Goal: Communication & Community: Answer question/provide support

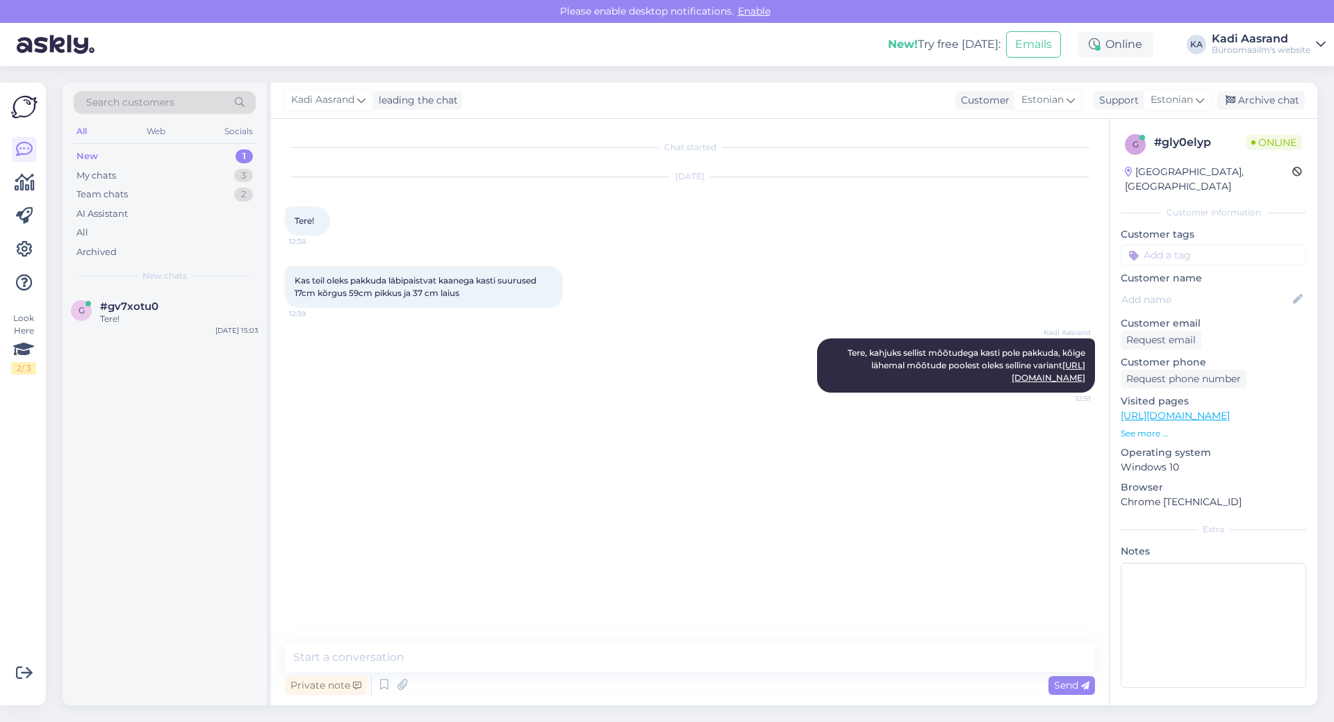
click at [86, 155] on div "New" at bounding box center [87, 156] width 22 height 14
click at [135, 318] on div "Tere!" at bounding box center [179, 319] width 158 height 13
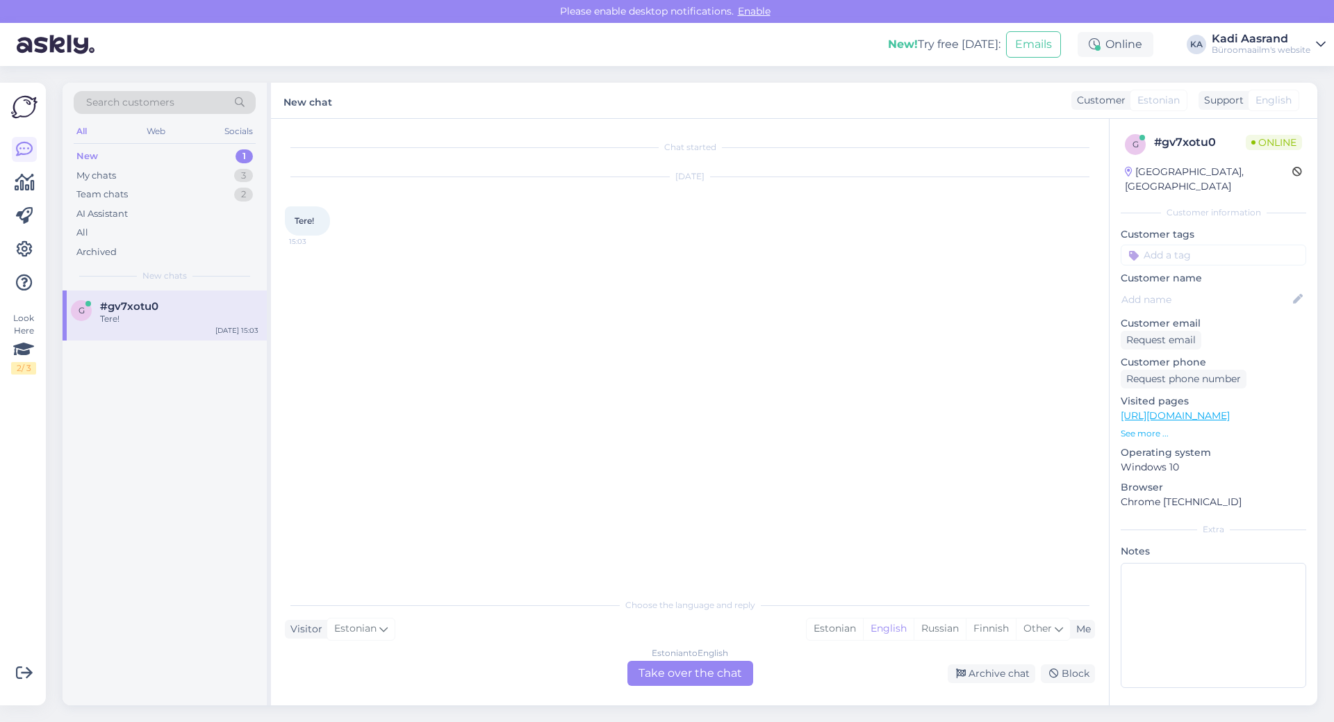
click at [595, 271] on div "Chat started [DATE] Tere! 15:03" at bounding box center [696, 355] width 823 height 445
click at [850, 632] on div "Estonian" at bounding box center [835, 628] width 56 height 21
click at [742, 666] on div "Estonian to Estonian Take over the chat" at bounding box center [690, 673] width 126 height 25
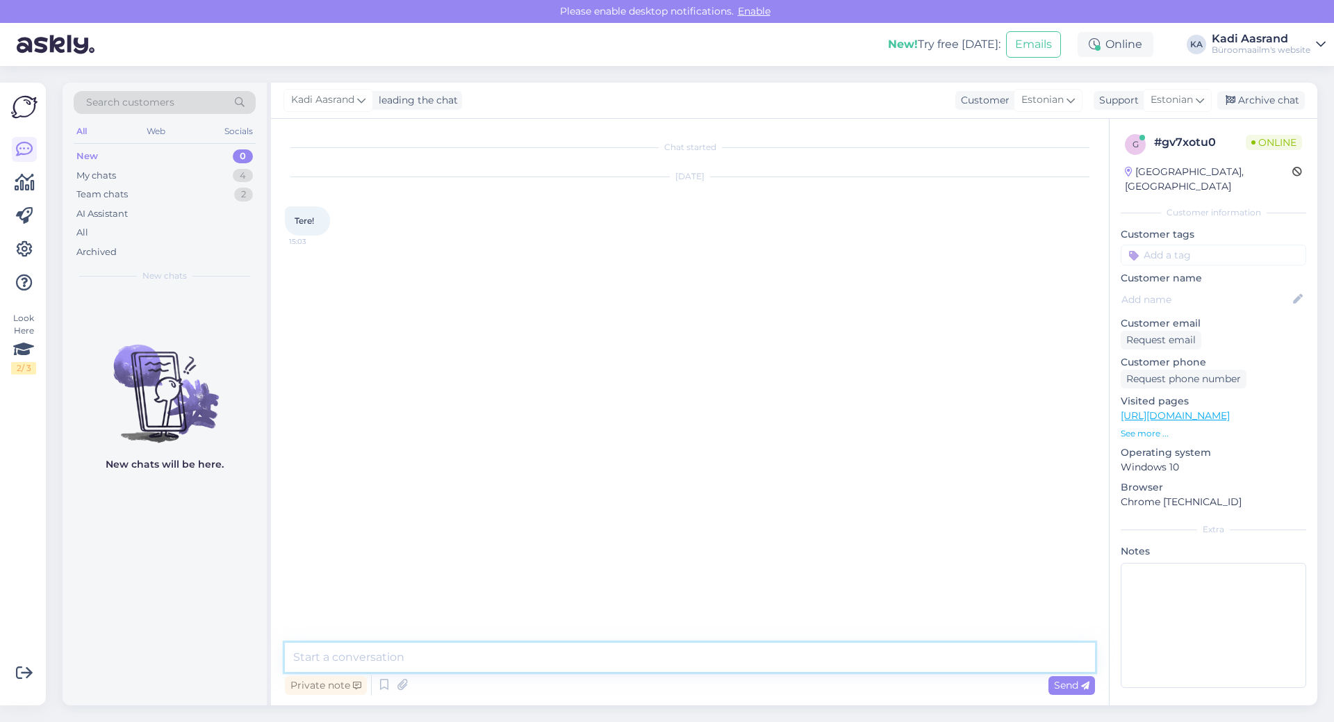
click at [735, 647] on textarea at bounding box center [690, 657] width 810 height 29
type textarea "Tere"
click at [85, 177] on div "My chats" at bounding box center [96, 176] width 40 height 14
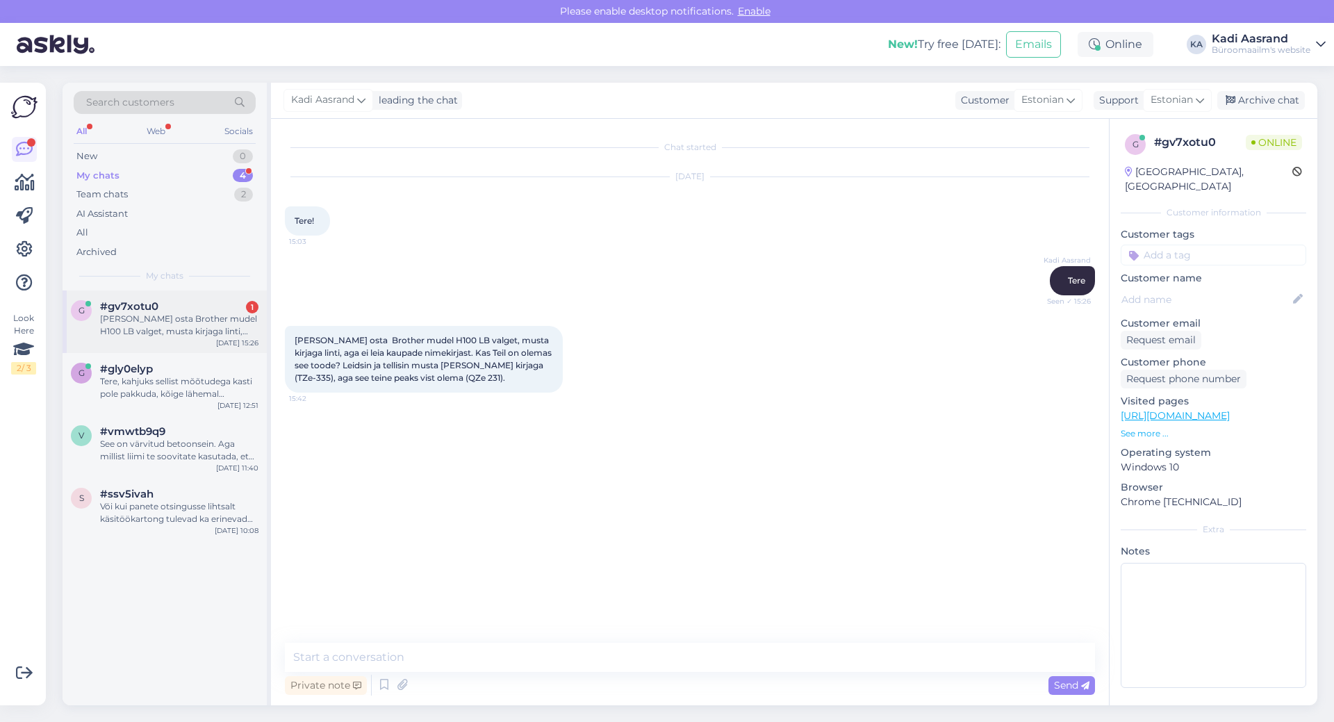
click at [94, 337] on div "g #gv7xotu0 1 Soovin osta Brother mudel H100 LB valget, musta kirjaga linti, ag…" at bounding box center [165, 319] width 188 height 38
drag, startPoint x: 411, startPoint y: 339, endPoint x: 435, endPoint y: 340, distance: 23.6
click at [435, 340] on span "[PERSON_NAME] osta Brother mudel H100 LB valget, musta kirjaga linti, aga ei le…" at bounding box center [424, 359] width 259 height 48
copy span "H100"
click at [516, 659] on textarea at bounding box center [690, 657] width 810 height 29
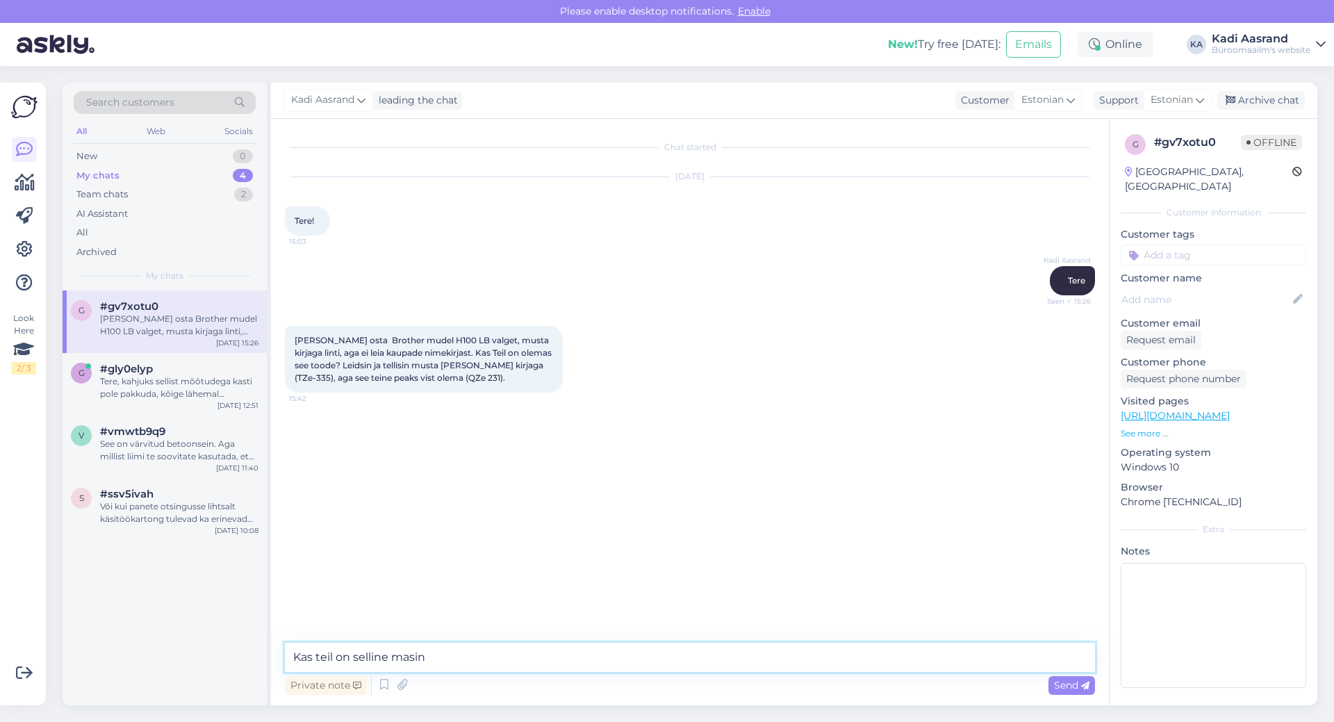
paste textarea "[URL][DOMAIN_NAME]"
type textarea "Kas teil on selline masin [URL][DOMAIN_NAME]"
click at [524, 656] on textarea at bounding box center [690, 657] width 810 height 29
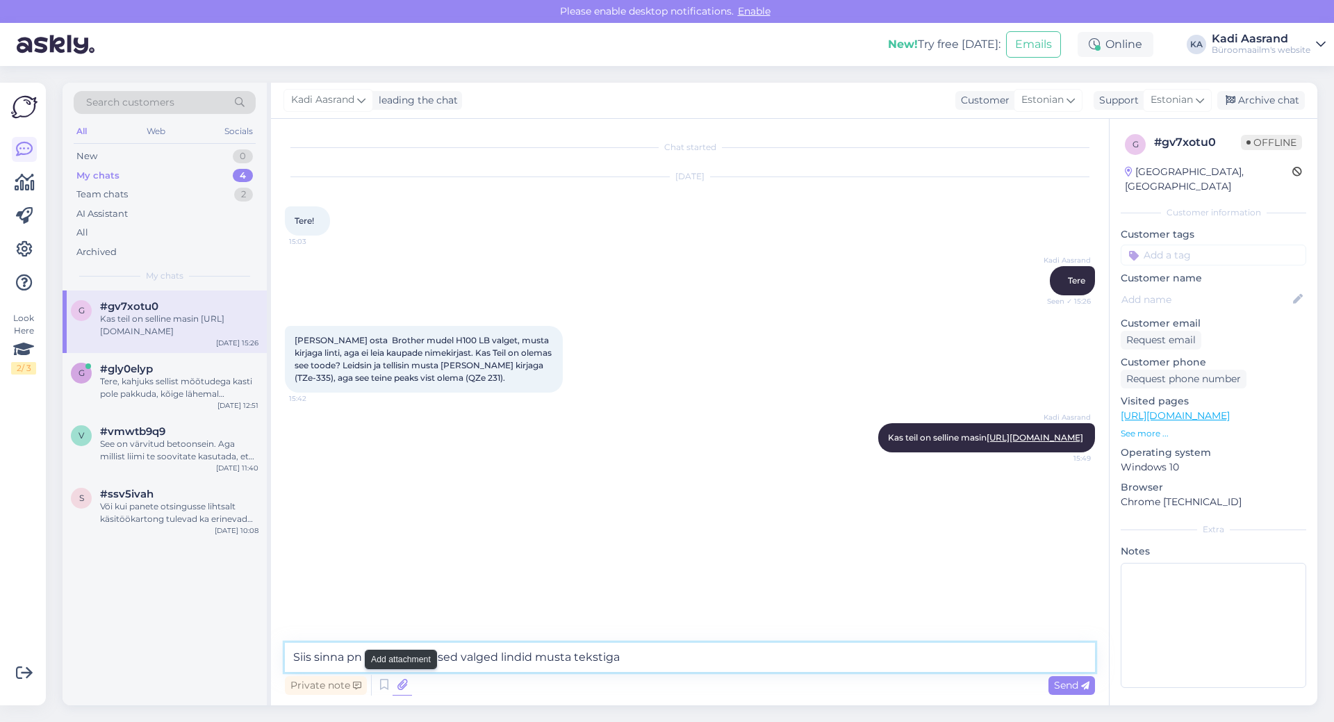
paste textarea "[URL][DOMAIN_NAME]"
type textarea "Siis sinna pn pakkuda sellised valged lindid musta tekstiga [URL][DOMAIN_NAME]"
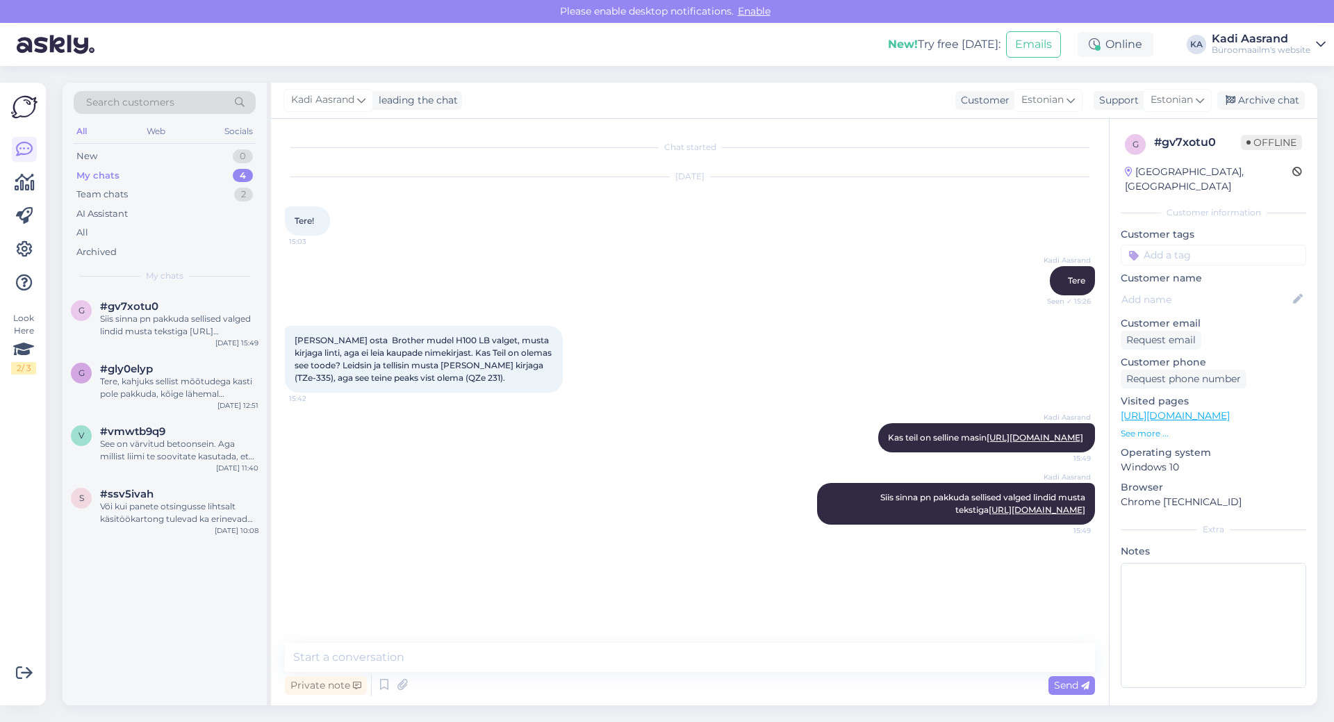
click at [800, 331] on div "[PERSON_NAME] osta Brother mudel H100 LB valget, musta kirjaga linti, aga ei le…" at bounding box center [690, 359] width 810 height 97
click at [169, 516] on div "Või kui panete otsingusse lihtsalt käsitöökartong tulevad ka erinevad paberivar…" at bounding box center [179, 512] width 158 height 25
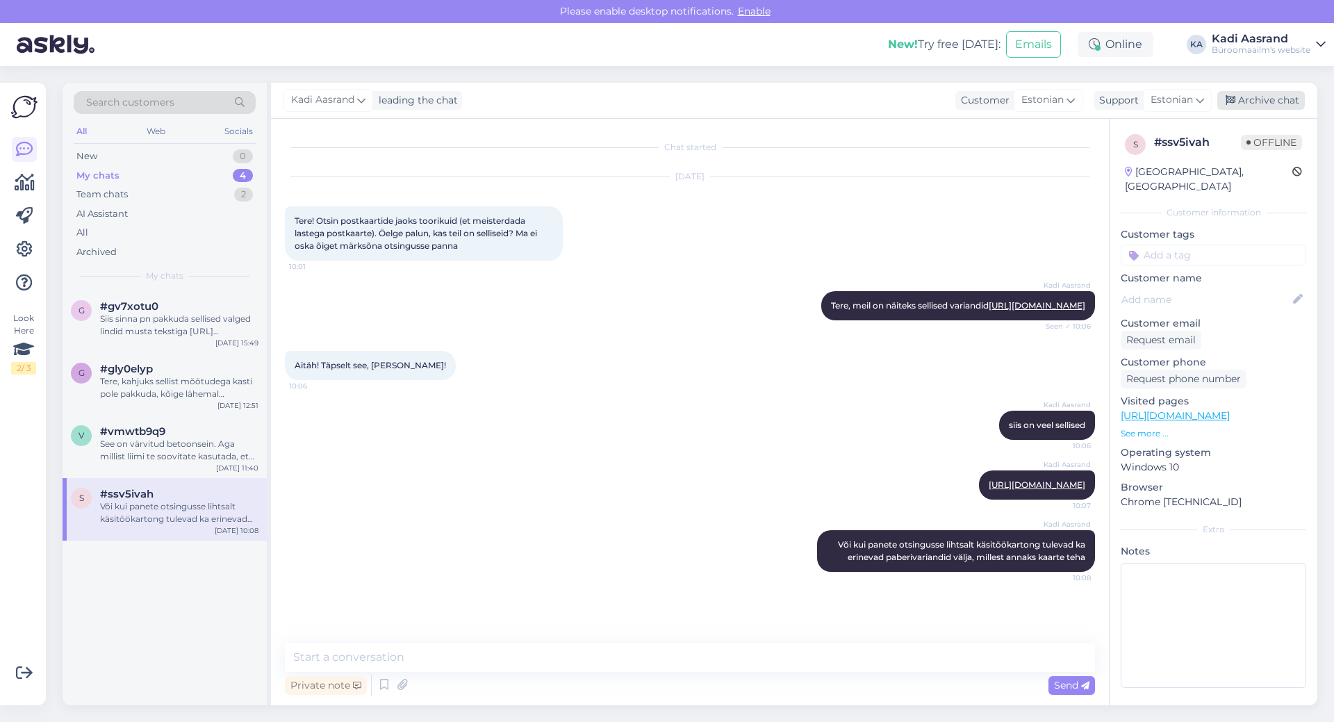
click at [1266, 101] on div "Archive chat" at bounding box center [1261, 100] width 88 height 19
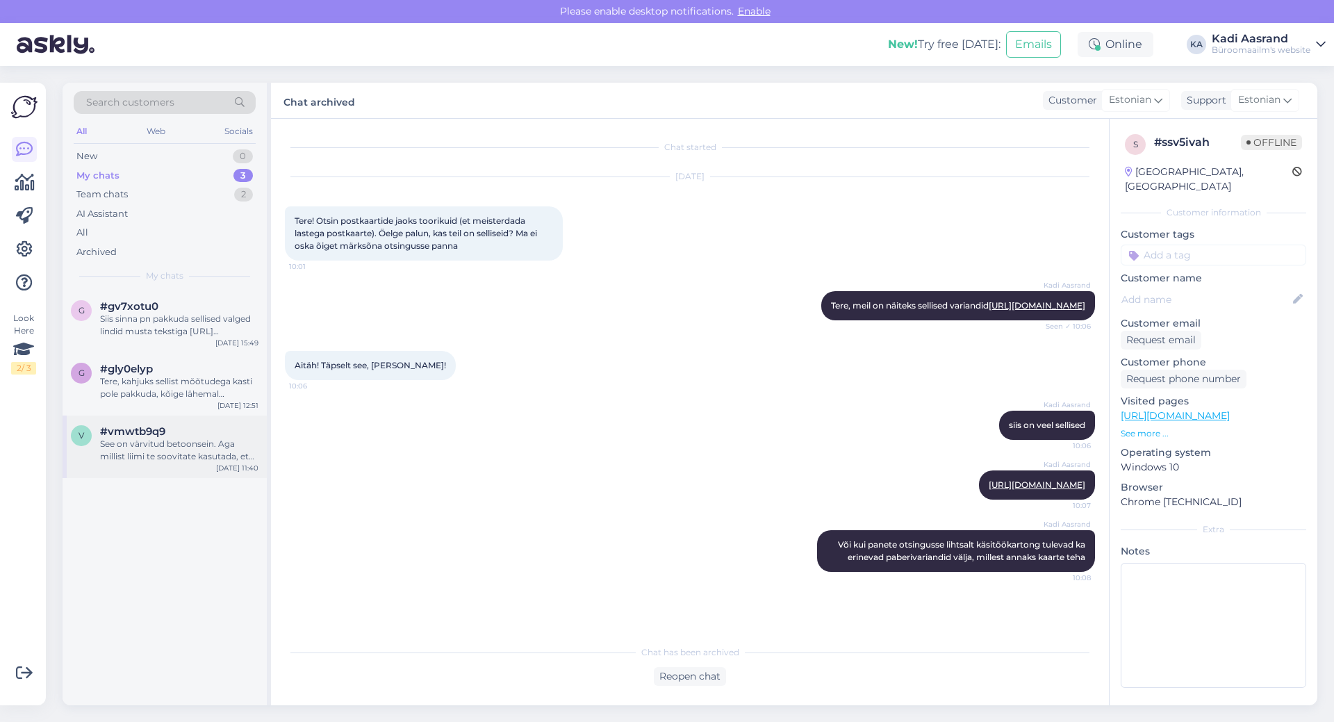
click at [166, 449] on div "See on värvitud betoonsein. Aga millist liimi te soovitate kasutada, et riba ka…" at bounding box center [179, 450] width 158 height 25
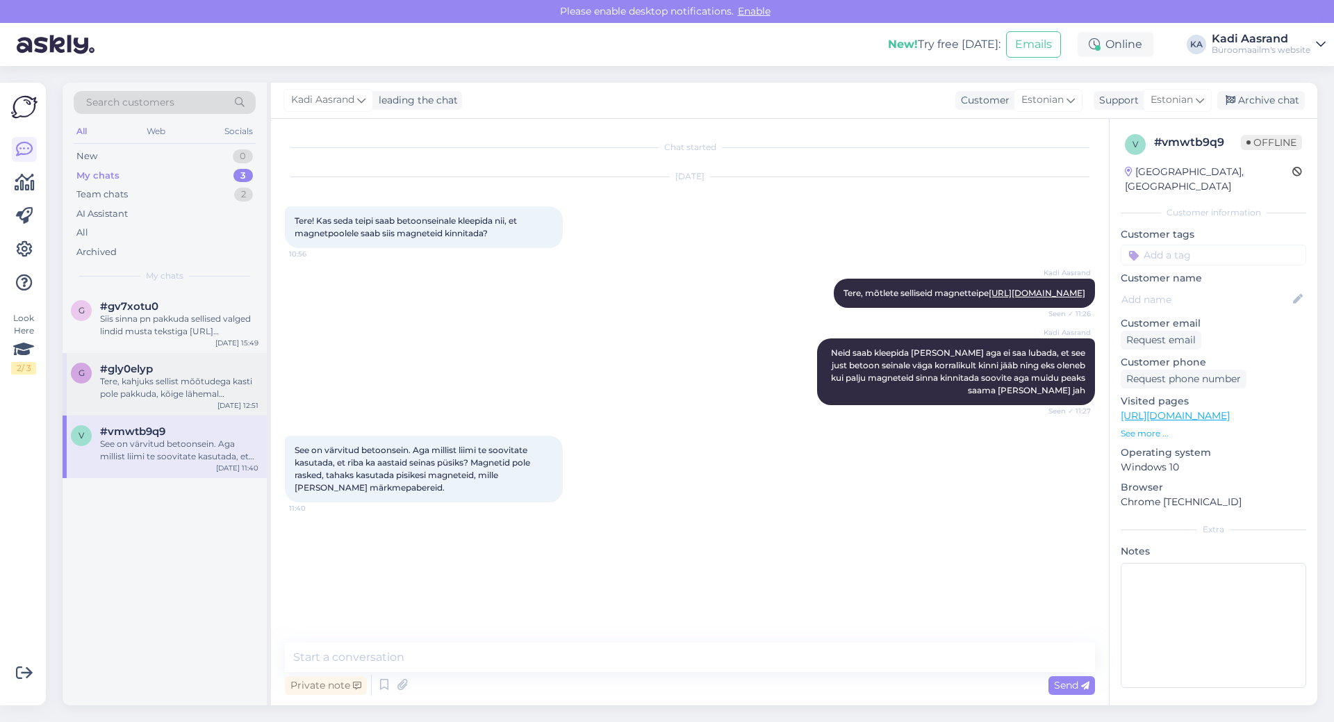
click at [149, 363] on span "#gly0elyp" at bounding box center [126, 369] width 53 height 13
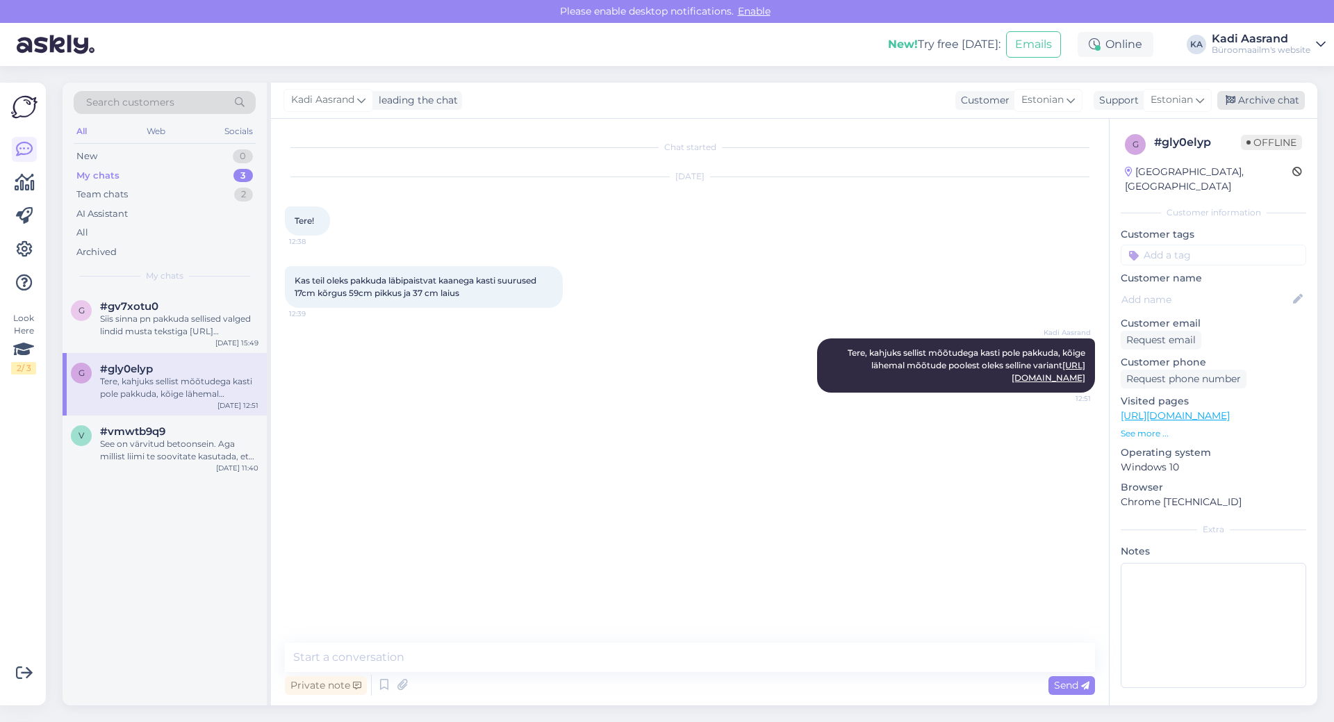
click at [1285, 97] on div "Archive chat" at bounding box center [1261, 100] width 88 height 19
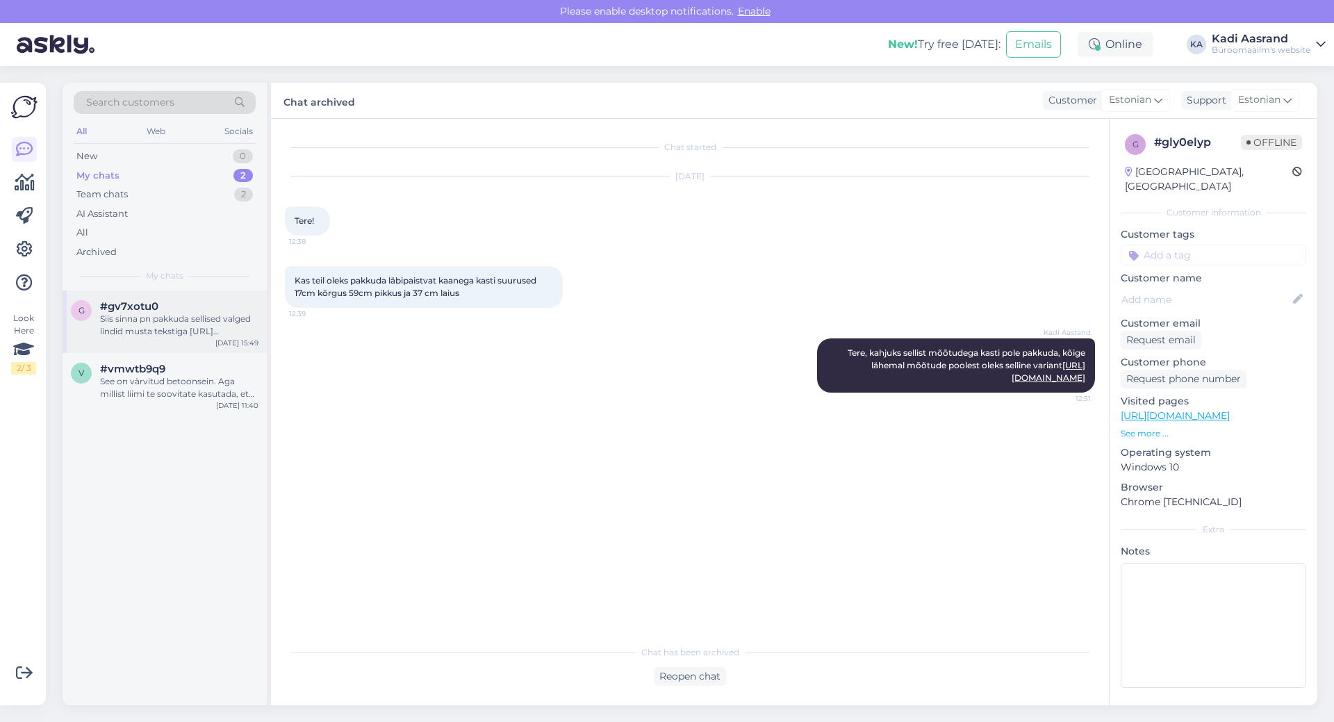
click at [160, 338] on div "g #gv7xotu0 Siis sinna pn pakkuda sellised valged lindid musta tekstiga [URL][D…" at bounding box center [165, 321] width 204 height 63
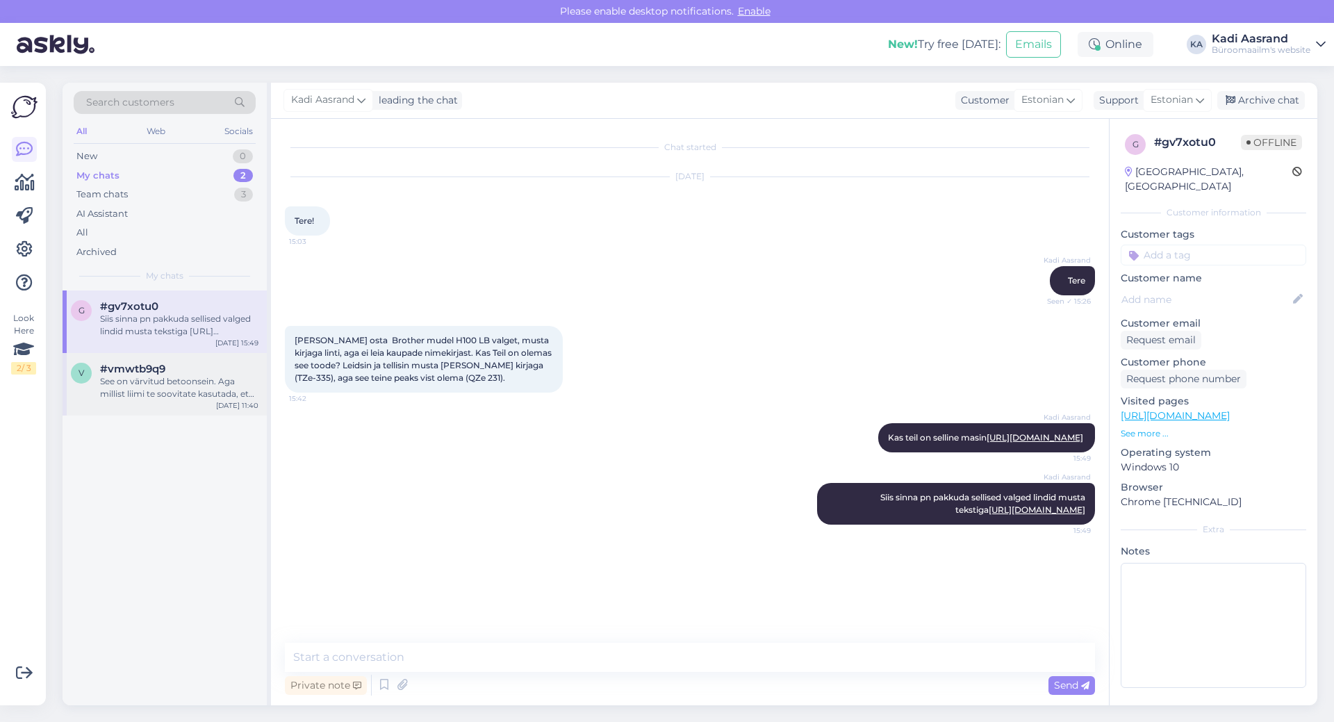
click at [238, 379] on div "See on värvitud betoonsein. Aga millist liimi te soovitate kasutada, et riba ka…" at bounding box center [179, 387] width 158 height 25
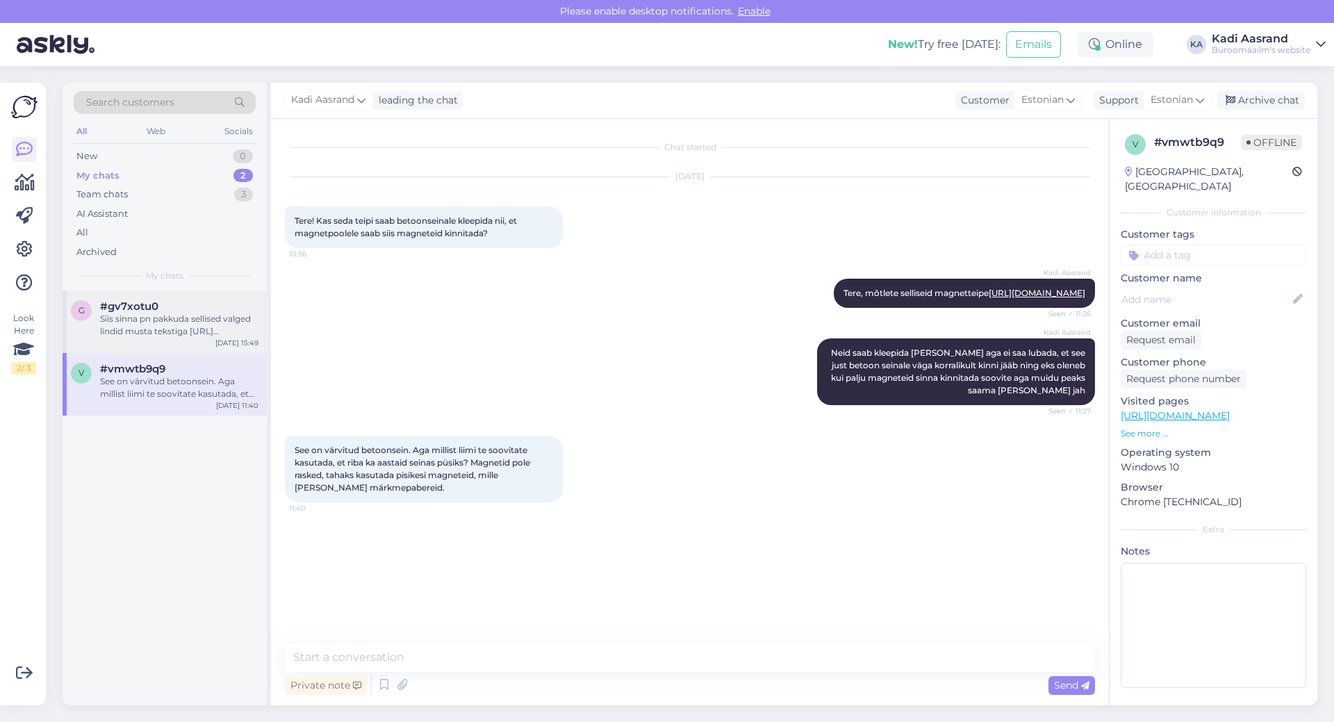
click at [192, 320] on div "Siis sinna pn pakkuda sellised valged lindid musta tekstiga [URL][DOMAIN_NAME]" at bounding box center [179, 325] width 158 height 25
